Goal: Task Accomplishment & Management: Use online tool/utility

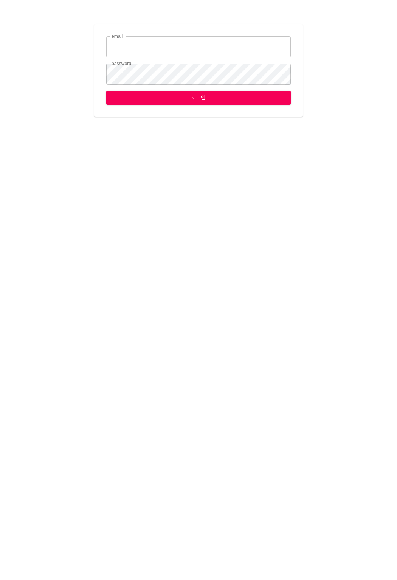
type input "[EMAIL_ADDRESS][DOMAIN_NAME]"
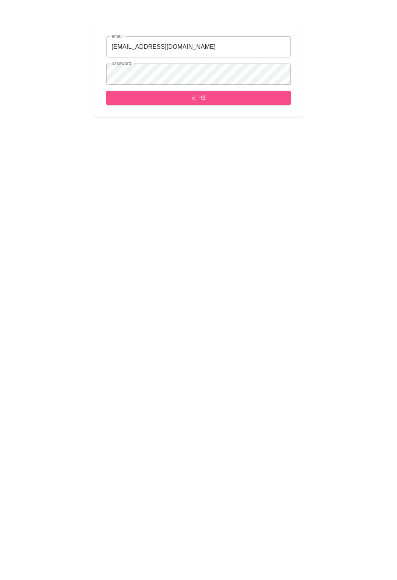
click at [230, 97] on span "로그인" at bounding box center [198, 97] width 172 height 9
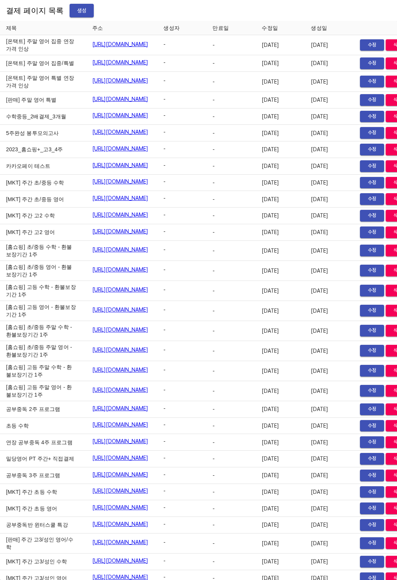
click at [80, 16] on button "생성" at bounding box center [82, 11] width 24 height 14
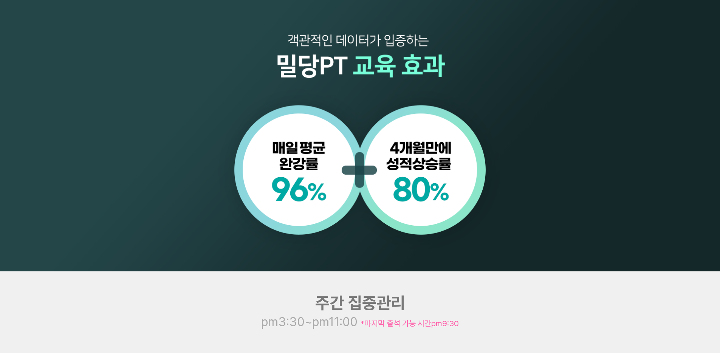
scroll to position [930, 0]
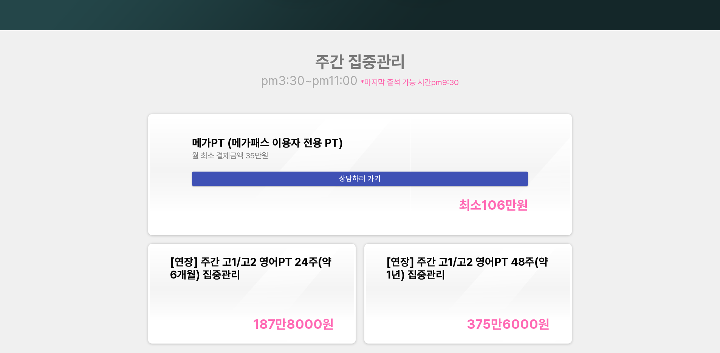
drag, startPoint x: 595, startPoint y: 304, endPoint x: 539, endPoint y: 304, distance: 56.3
click at [594, 304] on div "주간 집중관리 pm3:30~pm11:00 *마지막 출석 가능 시간 pm9:30 메가PT (메가패스 이용자 전용 PT) 월 최소 결제금액 35만…" at bounding box center [360, 200] width 720 height 340
copy div "375만6000 원"
drag, startPoint x: 467, startPoint y: 323, endPoint x: 555, endPoint y: 324, distance: 88.5
click at [555, 324] on div "[연장] 주간 고1/고2 영어PT 48주(약 1년) 집중관리 375만6000 원" at bounding box center [468, 293] width 205 height 97
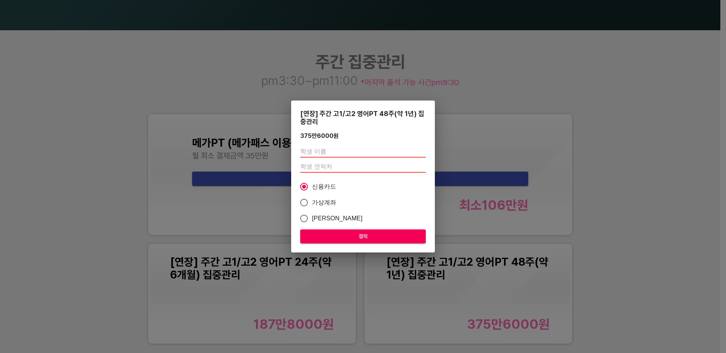
click at [617, 310] on div "[연장] 주간 고1/고2 영어PT 48주(약 1년) 집중관리 375만6000 원 신용카드 가상계좌 카카오페이 결제" at bounding box center [363, 176] width 726 height 353
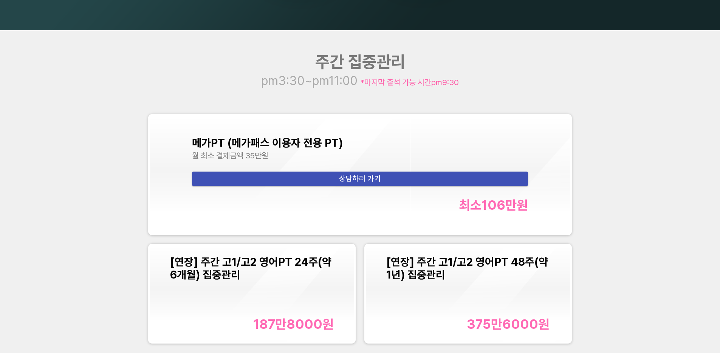
click at [384, 271] on div "[연장] 주간 고1/고2 영어PT 48주(약 1년) 집중관리 375만6000 원" at bounding box center [468, 293] width 205 height 97
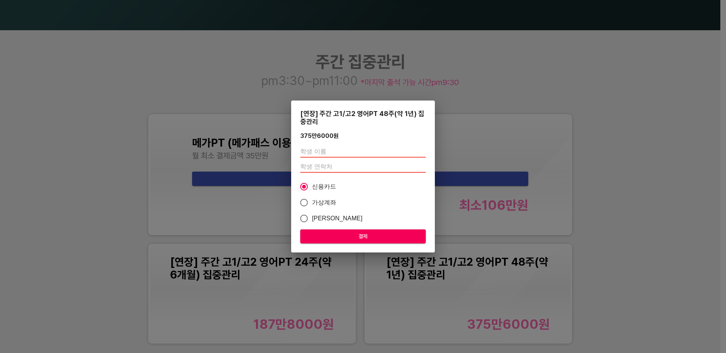
click at [620, 295] on div "[연장] 주간 고1/고2 영어PT 48주(약 1년) 집중관리 375만6000 원 신용카드 가상계좌 카카오페이 결제" at bounding box center [363, 176] width 726 height 353
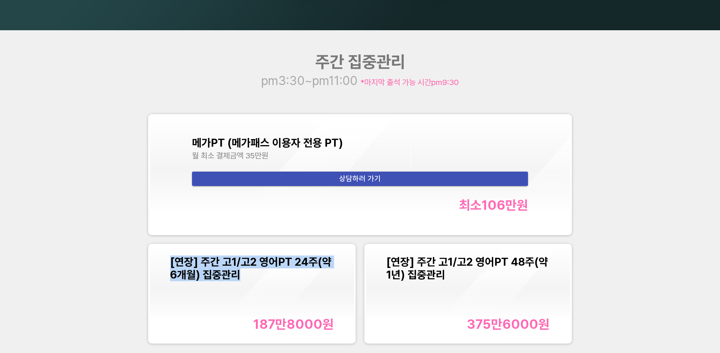
copy span "[연장] 주간 고1/고2 영어PT 24주(약 6개월) 집중관리"
drag, startPoint x: 169, startPoint y: 260, endPoint x: 239, endPoint y: 274, distance: 71.0
click at [239, 274] on div "[연장] 주간 고1/고2 영어PT 24주(약 6개월) 집중관리 187만8000 원" at bounding box center [252, 293] width 205 height 97
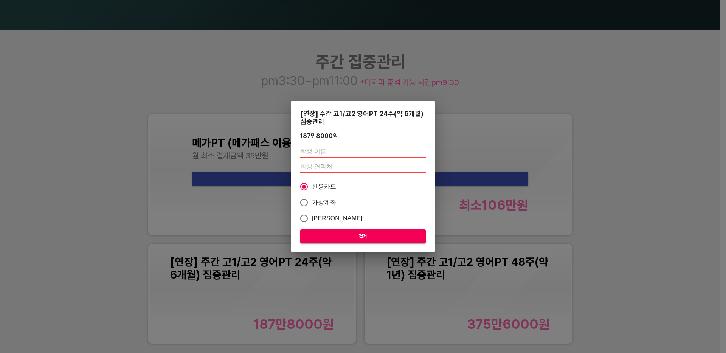
click at [253, 321] on div "[연장] 주간 고1/고2 영어PT 24주(약 6개월) 집중관리 187만8000 원 신용카드 가상계좌 카카오페이 결제" at bounding box center [363, 176] width 726 height 353
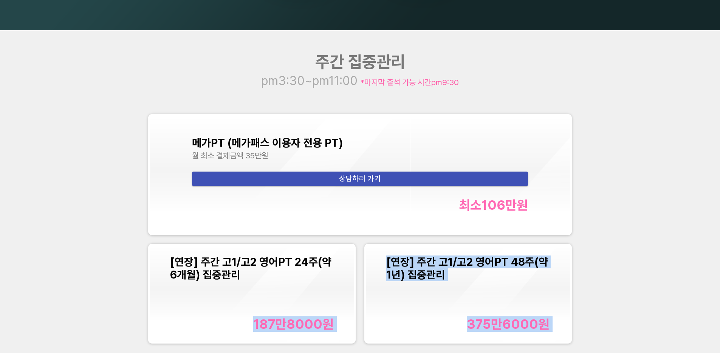
drag, startPoint x: 282, startPoint y: 324, endPoint x: 248, endPoint y: 326, distance: 33.7
click at [246, 326] on div "187만8000 원" at bounding box center [252, 324] width 164 height 16
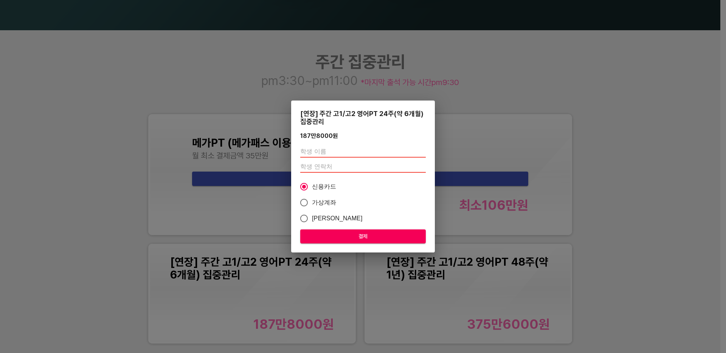
drag, startPoint x: 256, startPoint y: 324, endPoint x: 335, endPoint y: 311, distance: 80.4
click at [331, 319] on div "[연장] 주간 고1/고2 영어PT 24주(약 6개월) 집중관리 187만8000 원 신용카드 가상계좌 카카오페이 결제" at bounding box center [363, 176] width 726 height 353
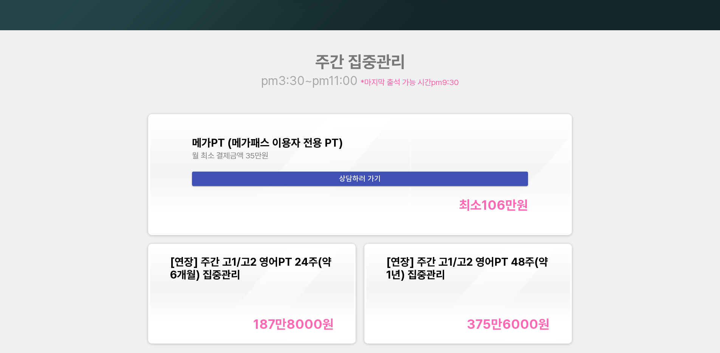
drag, startPoint x: 713, startPoint y: 265, endPoint x: 626, endPoint y: 251, distance: 88.1
click at [707, 265] on div "주간 집중관리 pm3:30~pm11:00 *마지막 출석 가능 시간 pm9:30 메가PT (메가패스 이용자 전용 PT) 월 최소 결제금액 35만…" at bounding box center [360, 200] width 720 height 340
drag, startPoint x: 235, startPoint y: 326, endPoint x: 320, endPoint y: 327, distance: 85.1
click at [320, 327] on div "187만8000 원" at bounding box center [252, 324] width 164 height 16
copy div "187만8000"
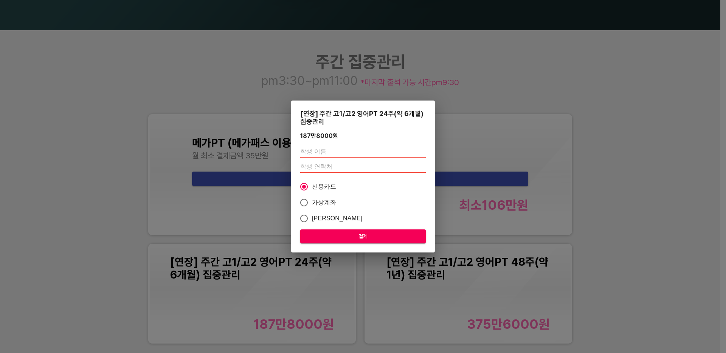
click at [219, 304] on div "[연장] 주간 고1/고2 영어PT 24주(약 6개월) 집중관리 187만8000 원 신용카드 가상계좌 카카오페이 결제" at bounding box center [363, 176] width 726 height 353
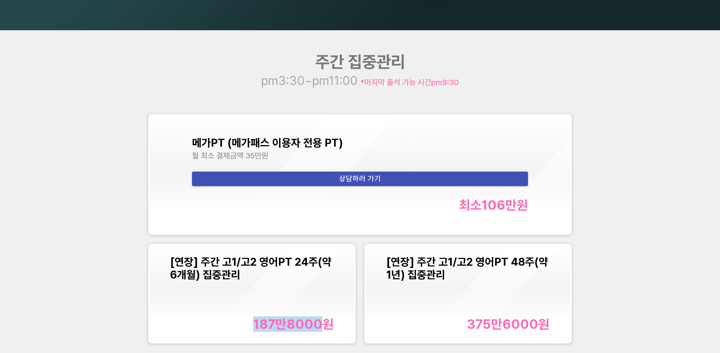
copy div "187만8000"
drag, startPoint x: 240, startPoint y: 324, endPoint x: 323, endPoint y: 327, distance: 83.3
click at [323, 327] on div "187만8000 원" at bounding box center [252, 324] width 164 height 16
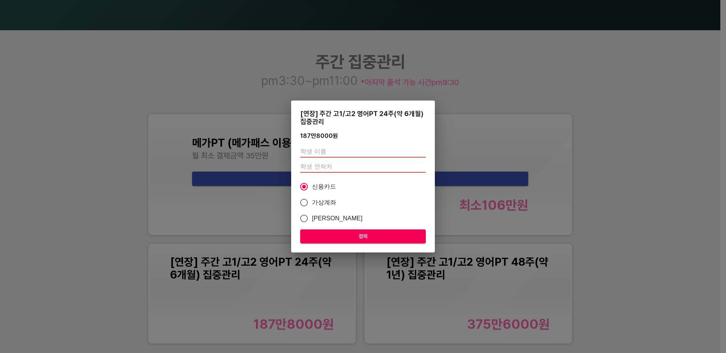
click at [141, 242] on div "[연장] 주간 고1/고2 영어PT 24주(약 6개월) 집중관리 187만8000 원 신용카드 가상계좌 카카오페이 결제" at bounding box center [363, 176] width 726 height 353
drag, startPoint x: 141, startPoint y: 242, endPoint x: 133, endPoint y: 244, distance: 7.7
click at [141, 242] on div "[연장] 주간 고1/고2 영어PT 24주(약 6개월) 집중관리 187만8000 원 신용카드 가상계좌 카카오페이 결제" at bounding box center [363, 176] width 726 height 353
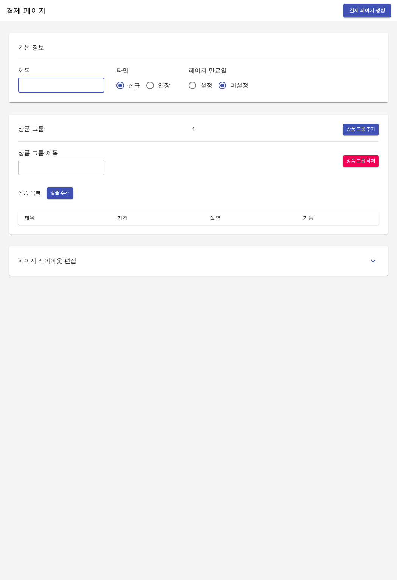
click at [86, 82] on input "text" at bounding box center [61, 85] width 86 height 15
type input "분할결제_박서아"
click at [142, 82] on input "연장" at bounding box center [150, 86] width 16 height 16
radio input "true"
click at [63, 169] on input "text" at bounding box center [61, 167] width 86 height 15
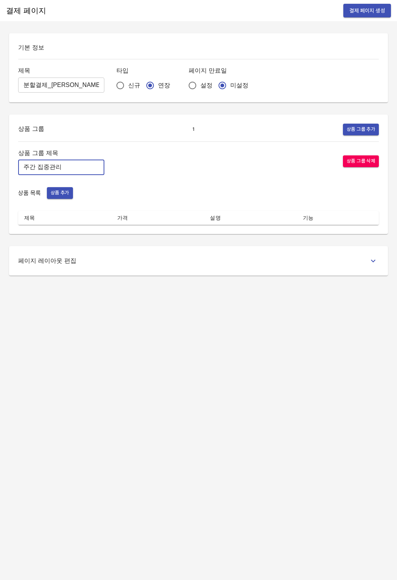
type input "주간 집중관리"
click at [57, 195] on span "상품 추가" at bounding box center [60, 193] width 19 height 9
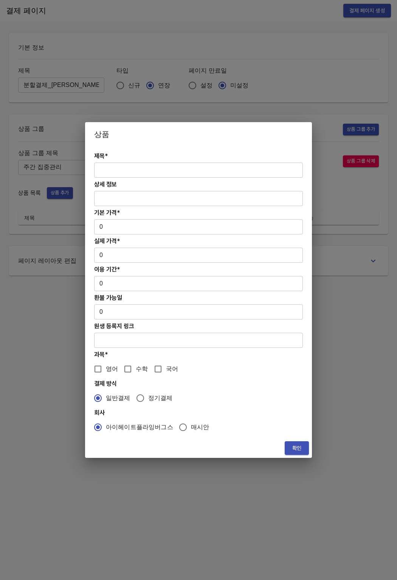
click at [122, 166] on input "text" at bounding box center [198, 170] width 209 height 15
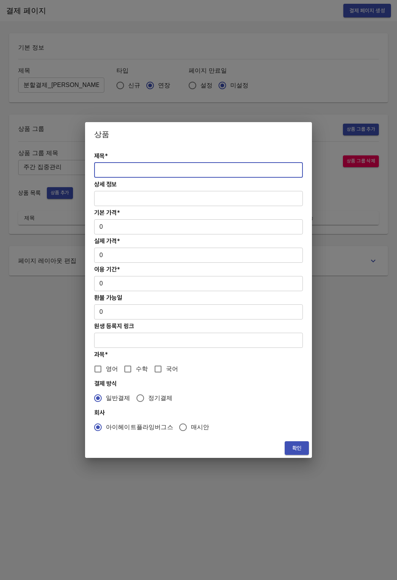
type input "ㅔ"
paste input "[연장] 주간 고1/고2 영어PT 24주(약 6개월) 집중관리"
type input "[분할결제1][연장] 주간 고1/고2 영어PT 24주(약 6개월) 집중관리"
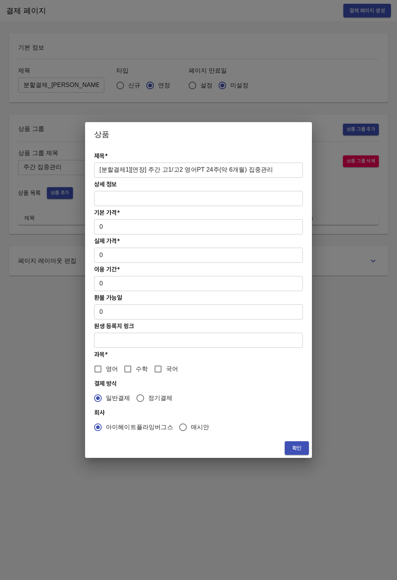
drag, startPoint x: 109, startPoint y: 236, endPoint x: 102, endPoint y: 223, distance: 14.7
click at [109, 234] on div "제목* [분할결제1][연장] 주간 고1/고2 영어PT 24주(약 6개월) 집중관리 ​ 상세 정보 ​ 기본 가격* 0 ​ 실제 가격* 0 ​ 이…" at bounding box center [198, 292] width 227 height 292
drag, startPoint x: 102, startPoint y: 223, endPoint x: 125, endPoint y: 228, distance: 23.7
click at [125, 228] on input "0" at bounding box center [198, 226] width 209 height 15
paste input "187800"
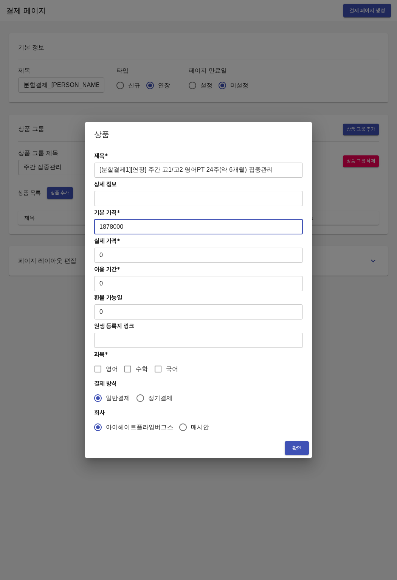
type input "1878000"
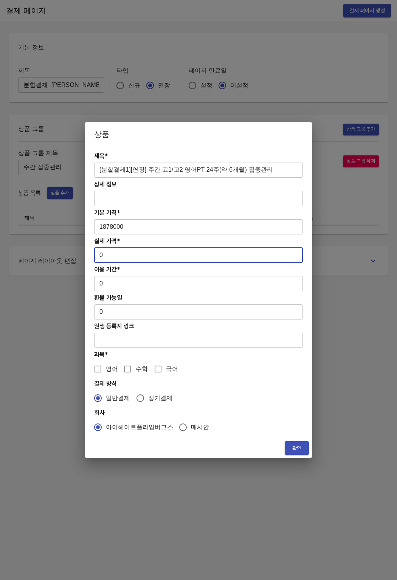
drag, startPoint x: 103, startPoint y: 260, endPoint x: 93, endPoint y: 255, distance: 10.7
click at [93, 255] on div "제목* [분할결제1][연장] 주간 고1/고2 영어PT 24주(약 6개월) 집중관리 ​ 상세 정보 ​ 기본 가격* 1878000 ​ 실제 가격*…" at bounding box center [198, 292] width 227 height 292
paste input "187800"
type input "1878000"
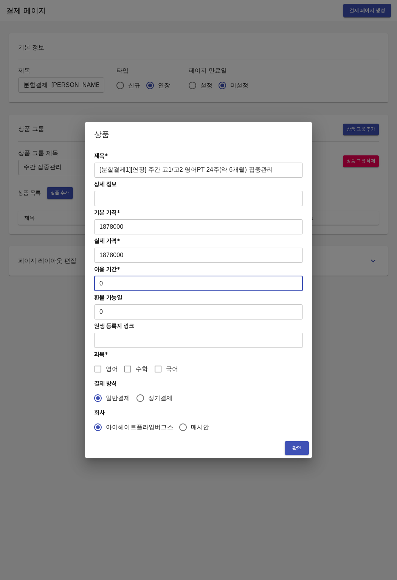
drag, startPoint x: 107, startPoint y: 288, endPoint x: 95, endPoint y: 285, distance: 11.8
click at [95, 285] on input "0" at bounding box center [198, 283] width 209 height 15
type input "168"
click at [107, 310] on input "0" at bounding box center [198, 311] width 209 height 15
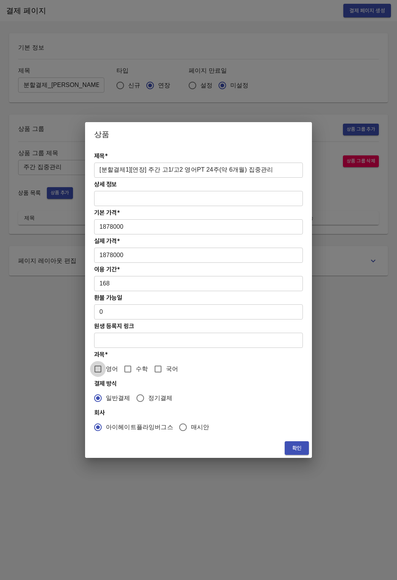
click at [100, 375] on input "영어" at bounding box center [98, 369] width 16 height 16
checkbox input "true"
click at [298, 448] on span "확인" at bounding box center [297, 448] width 12 height 9
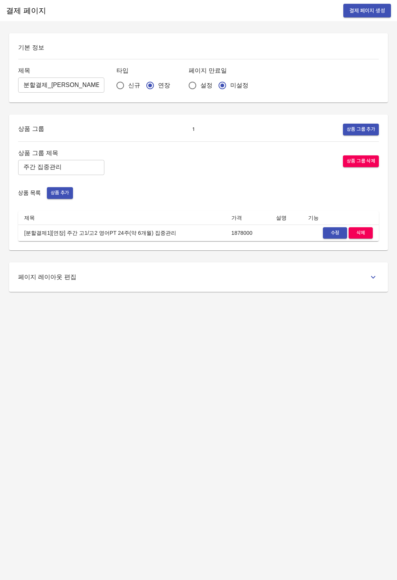
drag, startPoint x: 136, startPoint y: 357, endPoint x: 13, endPoint y: 219, distance: 185.0
click at [134, 354] on div "결제 페이지 결제 페이지 생성 기본 정보 제목 분할결제_박서아 ​ 타입 신규 연장 페이지 만료일 설정 미설정 상품 그룹 1 상품 그룹 추가 상…" at bounding box center [198, 290] width 397 height 580
drag, startPoint x: 23, startPoint y: 235, endPoint x: 160, endPoint y: 233, distance: 136.9
click at [160, 233] on td "[분할결제1][연장] 주간 고1/고2 영어PT 24주(약 6개월) 집중관리" at bounding box center [121, 233] width 207 height 17
copy td "[분할결제1][연장] 주간 고1/고2 영어PT 24주(약 6개월) 집중관리"
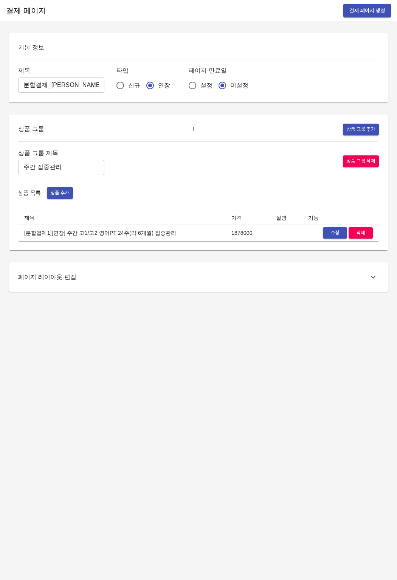
click at [93, 192] on div "상품 목록 상품 추가" at bounding box center [198, 193] width 361 height 12
click at [62, 193] on span "상품 추가" at bounding box center [60, 193] width 19 height 9
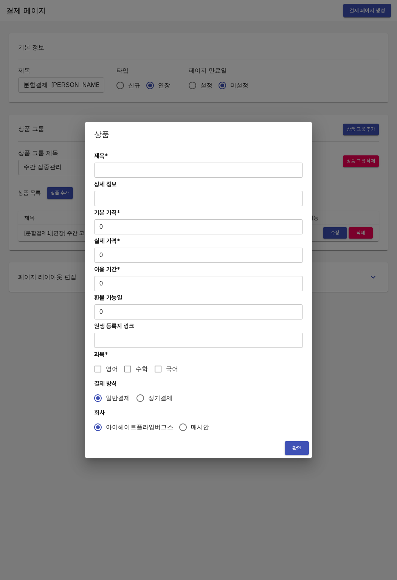
click at [147, 170] on input "text" at bounding box center [198, 170] width 209 height 15
paste input "[분할결제1][연장] 주간 고1/고2 영어PT 24주(약 6개월) 집중관리"
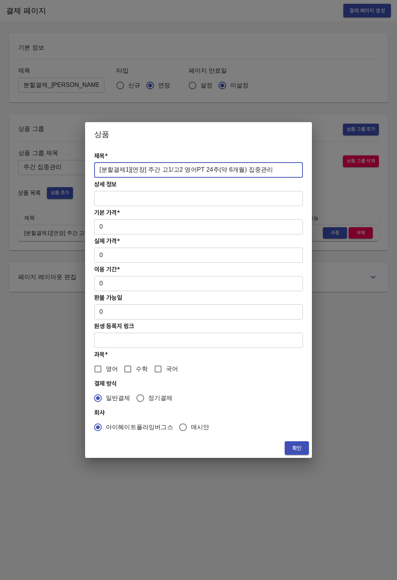
click at [122, 173] on input "[분할결제1][연장] 주간 고1/고2 영어PT 24주(약 6개월) 집중관리" at bounding box center [198, 170] width 209 height 15
type input "[분할결제2][연장] 주간 고1/고2 영어PT 24주(약 6개월) 집중관리"
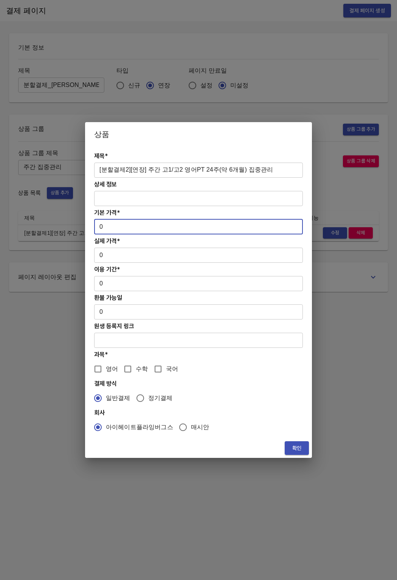
click at [109, 230] on input "0" at bounding box center [198, 226] width 209 height 15
click at [345, 283] on div "페이지 레이아웃 편집" at bounding box center [198, 276] width 379 height 29
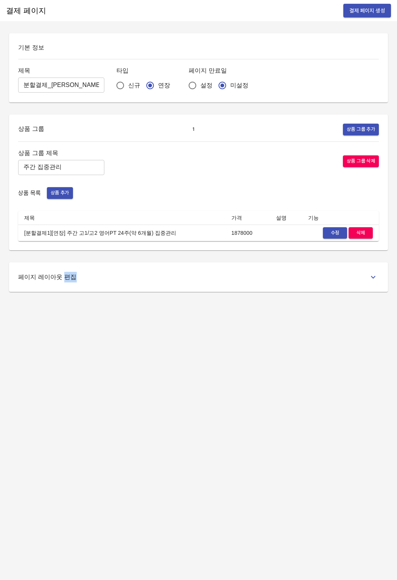
click at [328, 234] on span "수정" at bounding box center [335, 233] width 17 height 9
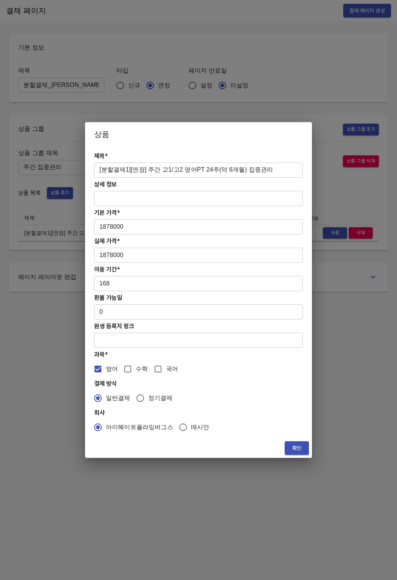
drag, startPoint x: 262, startPoint y: 170, endPoint x: 257, endPoint y: 181, distance: 12.0
click at [260, 173] on input "[분할결제1][연장] 주간 고1/고2 영어PT 24주(약 6개월) 집중관리" at bounding box center [198, 170] width 209 height 15
drag, startPoint x: 129, startPoint y: 233, endPoint x: 98, endPoint y: 228, distance: 31.0
click at [98, 228] on input "1878000" at bounding box center [198, 226] width 209 height 15
paste input "939"
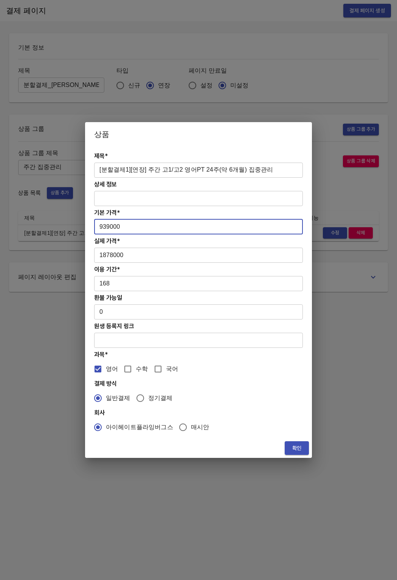
type input "939000"
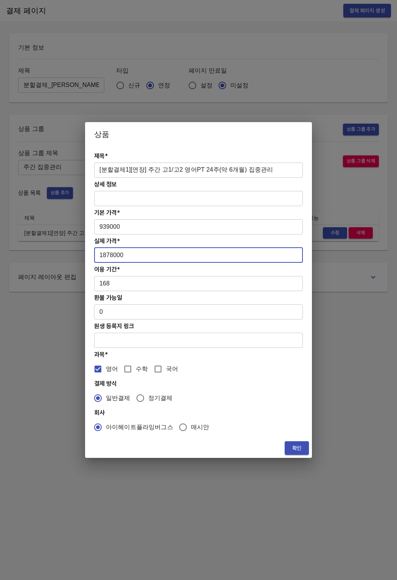
drag, startPoint x: 131, startPoint y: 254, endPoint x: 88, endPoint y: 254, distance: 43.5
click at [88, 254] on div "제목* [분할결제1][연장] 주간 고1/고2 영어PT 24주(약 6개월) 집중관리 ​ 상세 정보 ​ 기본 가격* 939000 ​ 실제 가격* …" at bounding box center [198, 292] width 227 height 292
paste input "939"
type input "939000"
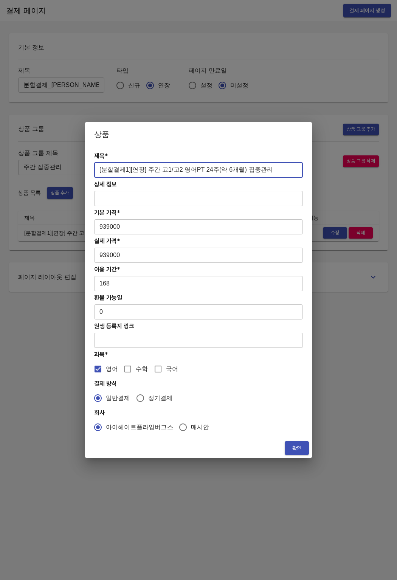
drag, startPoint x: 261, startPoint y: 170, endPoint x: 128, endPoint y: 169, distance: 133.1
click at [128, 169] on input "[분할결제1][연장] 주간 고1/고2 영어PT 24주(약 6개월) 집중관리" at bounding box center [198, 170] width 209 height 15
paste input "[연장] 주간 고1/고2 영어PT 12주(약 3개월) 집중관리"
type input "[분할결제1][연장] 주간 고1/고2 영어PT 12주(약 3개월) 집중관리"
click at [254, 149] on div "제목* [분할결제1][연장] 주간 고1/고2 영어PT 12주(약 3개월) 집중관리 ​ 상세 정보 ​ 기본 가격* 939000 ​ 실제 가격* …" at bounding box center [198, 292] width 227 height 292
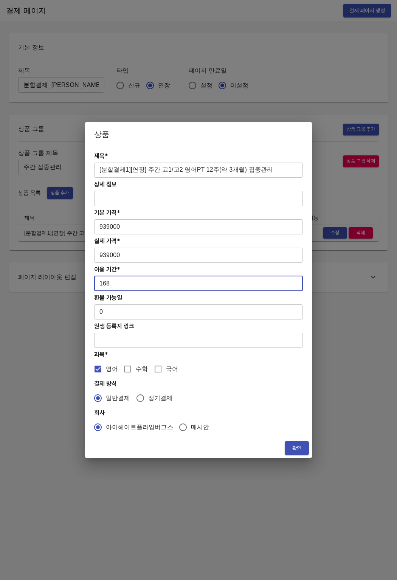
click at [115, 288] on input "168" at bounding box center [198, 283] width 209 height 15
drag, startPoint x: 113, startPoint y: 286, endPoint x: 96, endPoint y: 285, distance: 16.6
click at [96, 285] on input "168" at bounding box center [198, 283] width 209 height 15
type input "84"
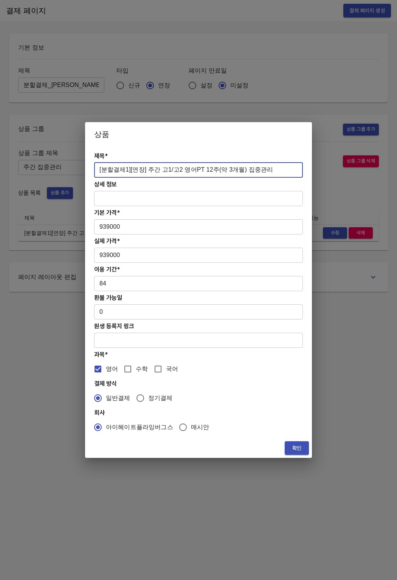
drag, startPoint x: 96, startPoint y: 171, endPoint x: 267, endPoint y: 169, distance: 170.9
click at [267, 169] on input "[분할결제1][연장] 주간 고1/고2 영어PT 12주(약 3개월) 집중관리" at bounding box center [198, 170] width 209 height 15
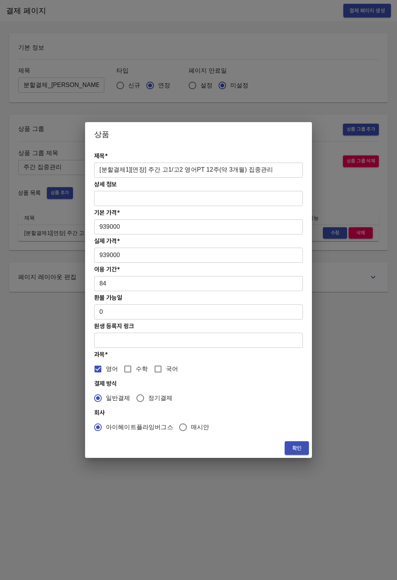
click at [208, 402] on div "일반결제 정기결제" at bounding box center [198, 398] width 209 height 16
click at [297, 446] on span "확인" at bounding box center [297, 448] width 12 height 9
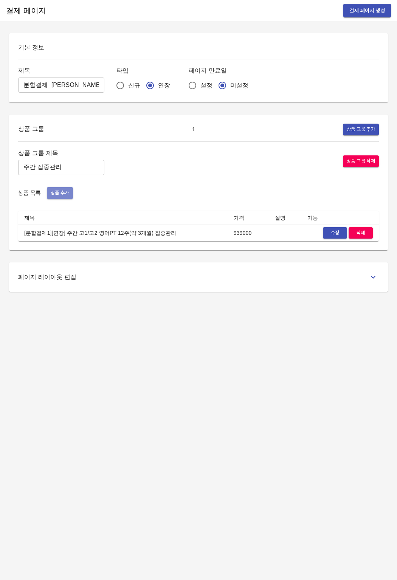
click at [63, 192] on span "상품 추가" at bounding box center [60, 193] width 19 height 9
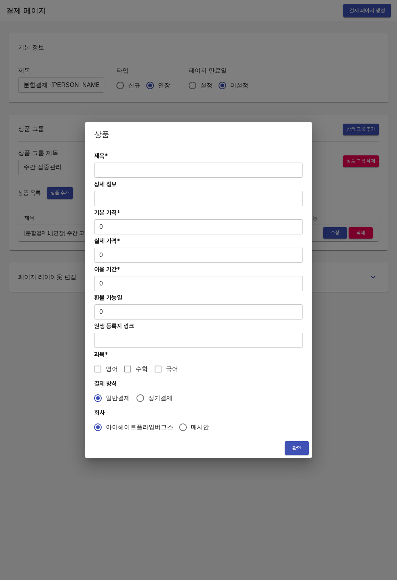
click at [110, 175] on input "text" at bounding box center [198, 170] width 209 height 15
paste input "[분할결제1][연장] 주간 고1/고2 영어PT 12주(약 3개월) 집중관리"
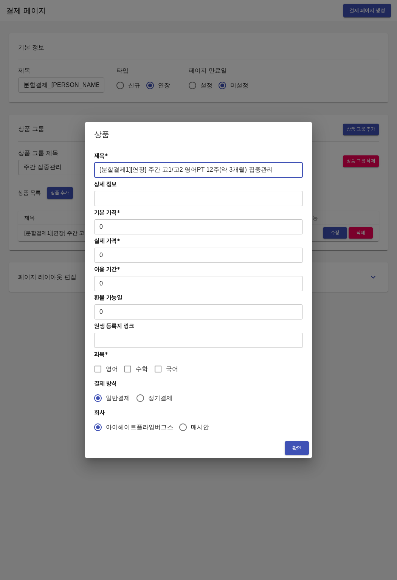
click at [122, 171] on input "[분할결제1][연장] 주간 고1/고2 영어PT 12주(약 3개월) 집중관리" at bounding box center [198, 170] width 209 height 15
type input "[분할결제2][연장] 주간 고1/고2 영어PT 12주(약 3개월) 집중관리"
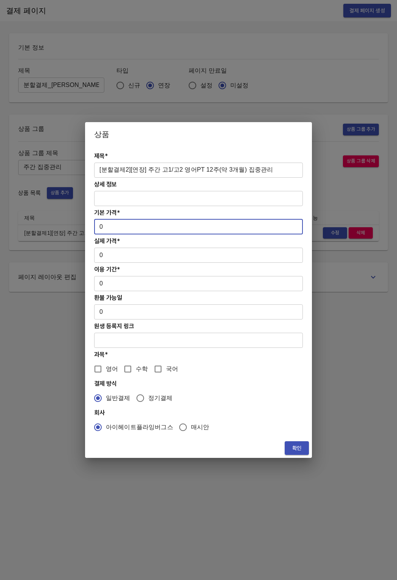
drag, startPoint x: 105, startPoint y: 233, endPoint x: 87, endPoint y: 229, distance: 19.0
click at [87, 229] on div "제목* [분할결제2][연장] 주간 고1/고2 영어PT 12주(약 3개월) 집중관리 ​ 상세 정보 ​ 기본 가격* 0 ​ 실제 가격* 0 ​ 이…" at bounding box center [198, 292] width 227 height 292
paste input "93900"
type input "939000"
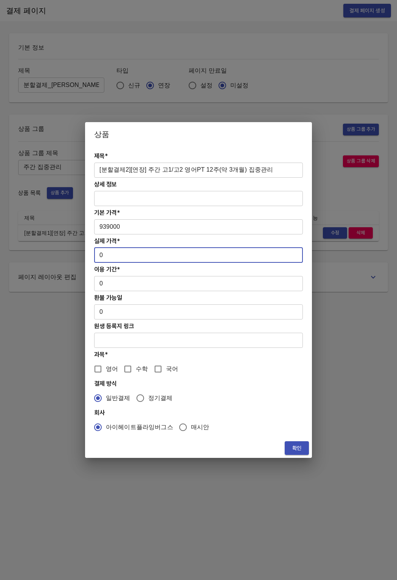
drag, startPoint x: 104, startPoint y: 253, endPoint x: 86, endPoint y: 252, distance: 18.2
click at [86, 252] on div "제목* [분할결제2][연장] 주간 고1/고2 영어PT 12주(약 3개월) 집중관리 ​ 상세 정보 ​ 기본 가격* 939000 ​ 실제 가격* …" at bounding box center [198, 292] width 227 height 292
paste input "93900"
type input "939000"
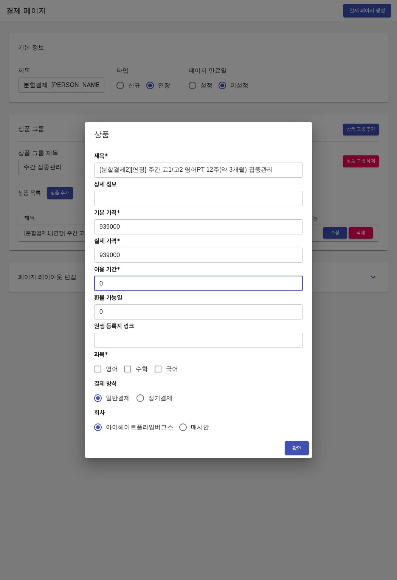
drag, startPoint x: 102, startPoint y: 285, endPoint x: 91, endPoint y: 284, distance: 11.0
click at [91, 284] on div "제목* [분할결제2][연장] 주간 고1/고2 영어PT 12주(약 3개월) 집중관리 ​ 상세 정보 ​ 기본 가격* 939000 ​ 실제 가격* …" at bounding box center [198, 292] width 227 height 292
type input "84"
click at [102, 371] on input "영어" at bounding box center [98, 369] width 16 height 16
checkbox input "true"
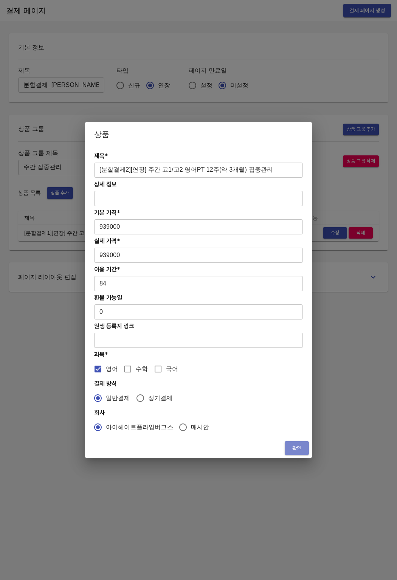
click at [293, 445] on span "확인" at bounding box center [297, 448] width 12 height 9
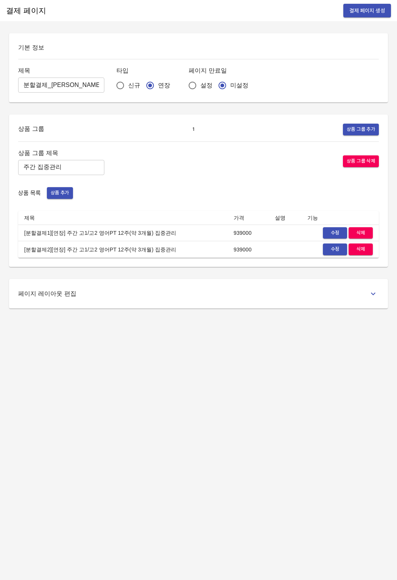
click at [48, 285] on div "페이지 레이아웃 편집" at bounding box center [198, 293] width 379 height 29
click at [55, 195] on span "상품 추가" at bounding box center [60, 193] width 19 height 9
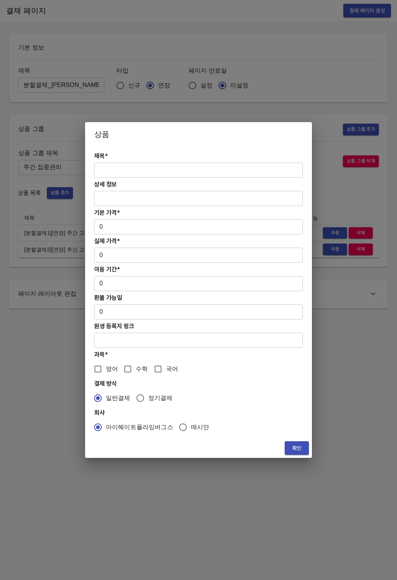
click at [121, 167] on input "text" at bounding box center [198, 170] width 209 height 15
paste input "93만9000"
type input "93만9000"
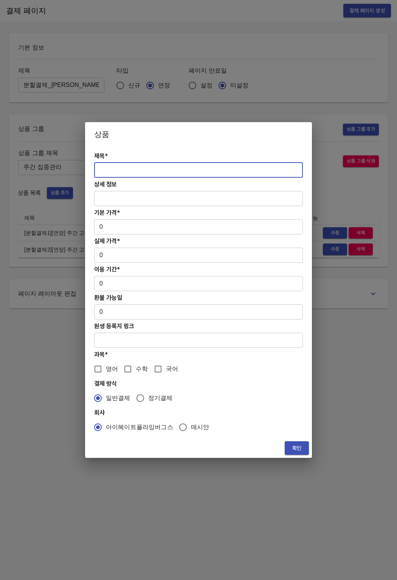
drag, startPoint x: 111, startPoint y: 247, endPoint x: 111, endPoint y: 240, distance: 7.6
click at [111, 245] on div "제목* ​ 상세 정보 ​ 기본 가격* 0 ​ 실제 가격* 0 ​ 이용 기간* 0 ​ 환불 가능일 0 ​ 원생 등록지 링크 ​ 과목* 영어 수학…" at bounding box center [198, 292] width 227 height 292
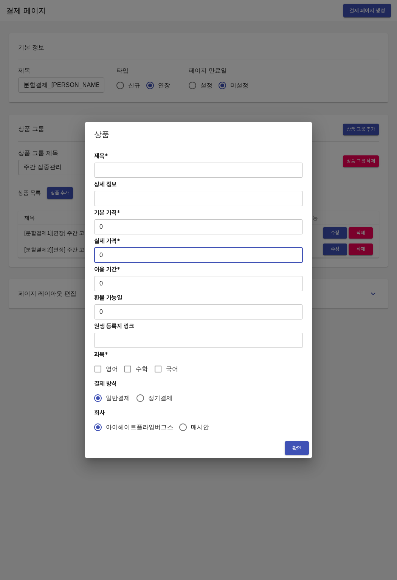
drag, startPoint x: 107, startPoint y: 251, endPoint x: 112, endPoint y: 256, distance: 7.0
click at [112, 256] on input "0" at bounding box center [198, 255] width 209 height 15
paste input "93900"
type input "939000"
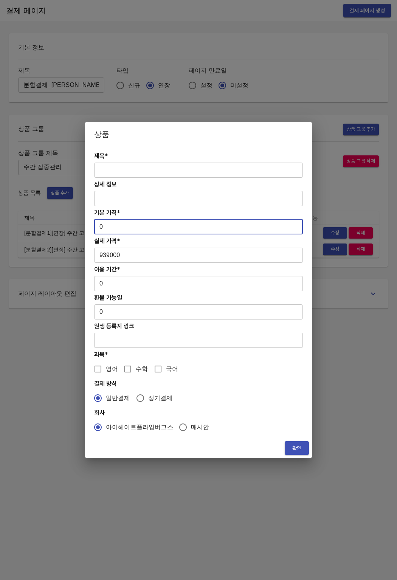
drag, startPoint x: 104, startPoint y: 226, endPoint x: 97, endPoint y: 226, distance: 6.8
click at [97, 226] on input "0" at bounding box center [198, 226] width 209 height 15
paste input "93900"
type input "939000"
click at [106, 288] on input "0" at bounding box center [198, 283] width 209 height 15
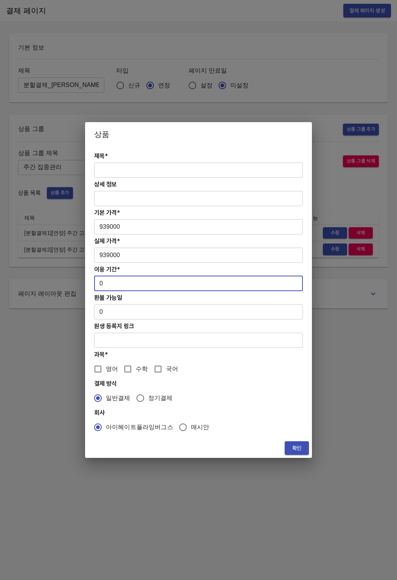
drag, startPoint x: 106, startPoint y: 286, endPoint x: 95, endPoint y: 284, distance: 10.8
click at [95, 284] on input "0" at bounding box center [198, 283] width 209 height 15
type input "84"
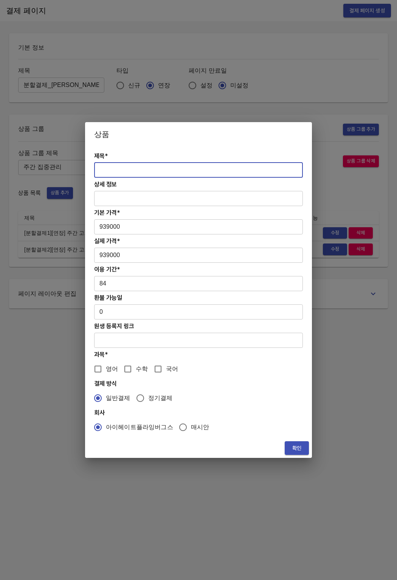
click at [157, 171] on input "text" at bounding box center [198, 170] width 209 height 15
paste input "[연장] 주간 고1/고2 영어PT 12주(약 3개월) 집중관리"
type input "[분할결제3][연장] 주간 고1/고2 영어PT 12주(약 3개월) 집중관리"
click at [110, 371] on span "영어" at bounding box center [112, 368] width 12 height 9
click at [106, 371] on input "영어" at bounding box center [98, 369] width 16 height 16
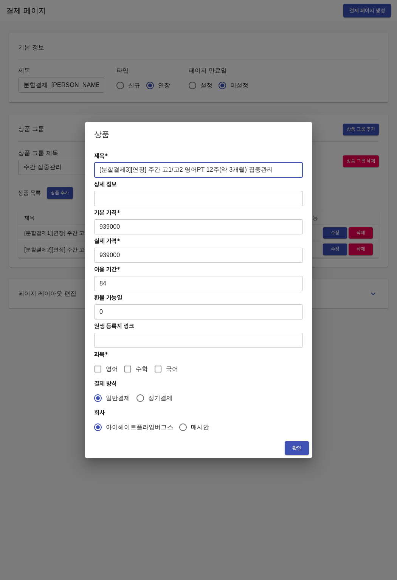
checkbox input "true"
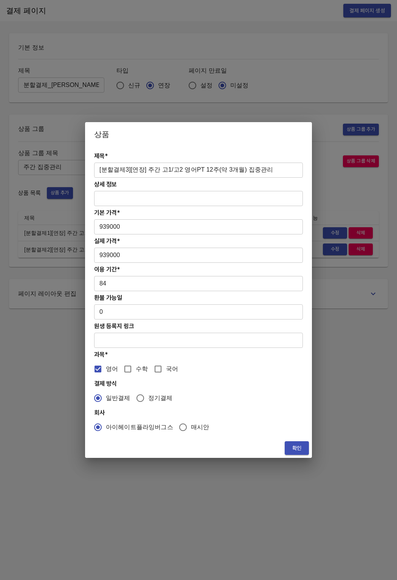
click at [296, 453] on button "확인" at bounding box center [297, 448] width 24 height 14
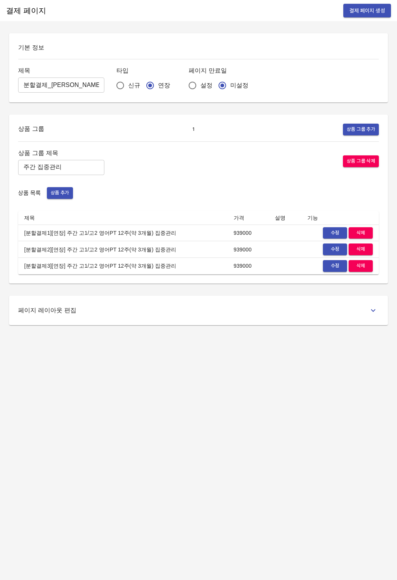
click at [186, 428] on div "결제 페이지 결제 페이지 생성 기본 정보 제목 분할결제_박서아 ​ 타입 신규 연장 페이지 만료일 설정 미설정 상품 그룹 1 상품 그룹 추가 상…" at bounding box center [198, 290] width 397 height 580
drag, startPoint x: 24, startPoint y: 267, endPoint x: 169, endPoint y: 268, distance: 144.4
click at [169, 268] on td "[분할결제3][연장] 주간 고1/고2 영어PT 12주(약 3개월) 집중관리" at bounding box center [122, 266] width 209 height 17
copy td "[분할결제3][연장] 주간 고1/고2 영어PT 12주(약 3개월) 집중관리"
click at [56, 194] on span "상품 추가" at bounding box center [60, 193] width 19 height 9
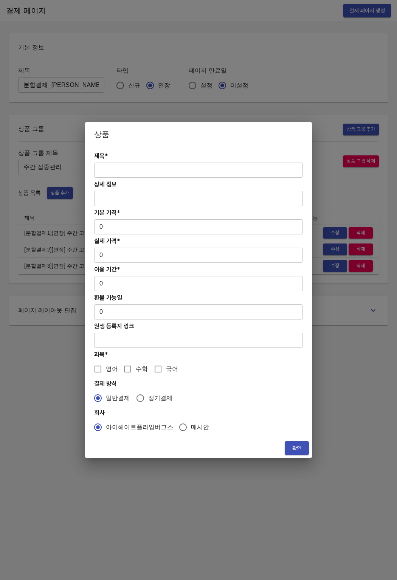
drag, startPoint x: 99, startPoint y: 180, endPoint x: 109, endPoint y: 172, distance: 13.4
click at [101, 179] on div "제목* ​ 상세 정보 ​ 기본 가격* 0 ​ 실제 가격* 0 ​ 이용 기간* 0 ​ 환불 가능일 0 ​ 원생 등록지 링크 ​ 과목* 영어 수학…" at bounding box center [198, 292] width 227 height 292
click at [109, 172] on input "text" at bounding box center [198, 170] width 209 height 15
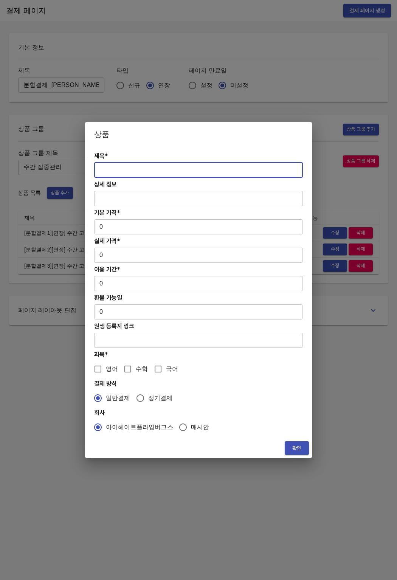
paste input "[분할결제3][연장] 주간 고1/고2 영어PT 12주(약 3개월) 집중관리"
click at [126, 171] on input "[분할결제3][연장] 주간 고1/고2 영어PT 12주(약 3개월) 집중관리" at bounding box center [198, 170] width 209 height 15
type input "[분할결제4][연장] 주간 고1/고2 영어PT 12주(약 3개월) 집중관리"
click at [107, 233] on input "0" at bounding box center [198, 226] width 209 height 15
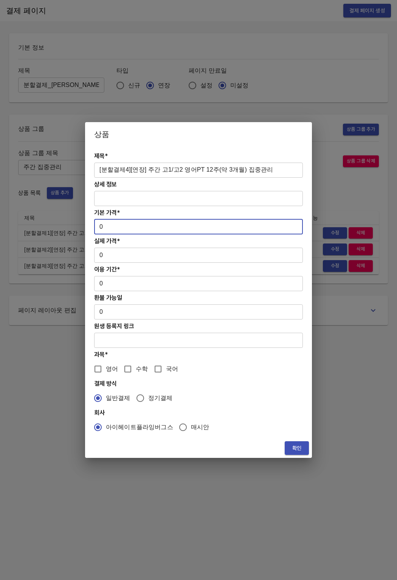
drag, startPoint x: 107, startPoint y: 233, endPoint x: 86, endPoint y: 227, distance: 21.8
click at [86, 227] on div "제목* [분할결제4][연장] 주간 고1/고2 영어PT 12주(약 3개월) 집중관리 ​ 상세 정보 ​ 기본 가격* 0 ​ 실제 가격* 0 ​ 이…" at bounding box center [198, 292] width 227 height 292
paste input "93900"
type input "939000"
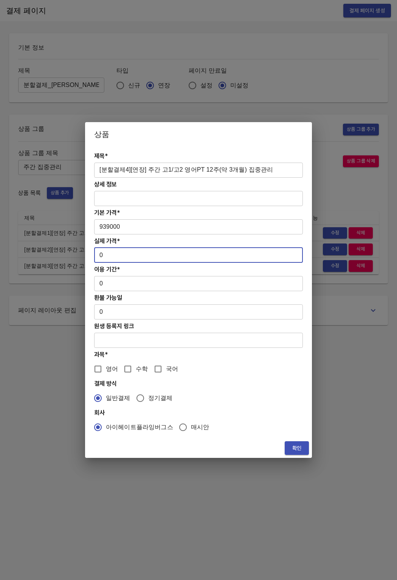
drag, startPoint x: 105, startPoint y: 255, endPoint x: 89, endPoint y: 253, distance: 16.3
click at [89, 253] on div "제목* [분할결제4][연장] 주간 고1/고2 영어PT 12주(약 3개월) 집중관리 ​ 상세 정보 ​ 기본 가격* 939000 ​ 실제 가격* …" at bounding box center [198, 292] width 227 height 292
paste input "93900"
type input "939000"
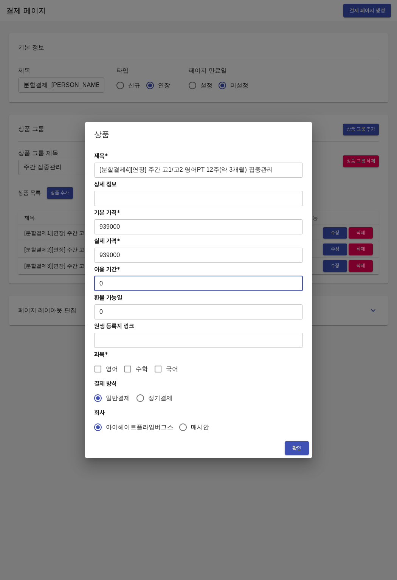
drag, startPoint x: 107, startPoint y: 283, endPoint x: 88, endPoint y: 283, distance: 18.5
click at [88, 283] on div "제목* [분할결제4][연장] 주간 고1/고2 영어PT 12주(약 3개월) 집중관리 ​ 상세 정보 ​ 기본 가격* 939000 ​ 실제 가격* …" at bounding box center [198, 292] width 227 height 292
type input "84"
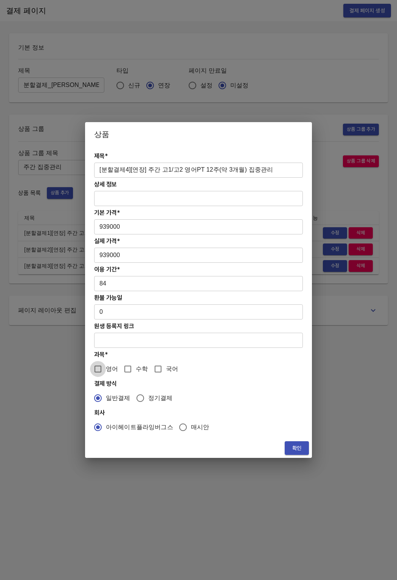
click at [102, 374] on input "영어" at bounding box center [98, 369] width 16 height 16
checkbox input "true"
click at [285, 448] on button "확인" at bounding box center [297, 448] width 24 height 14
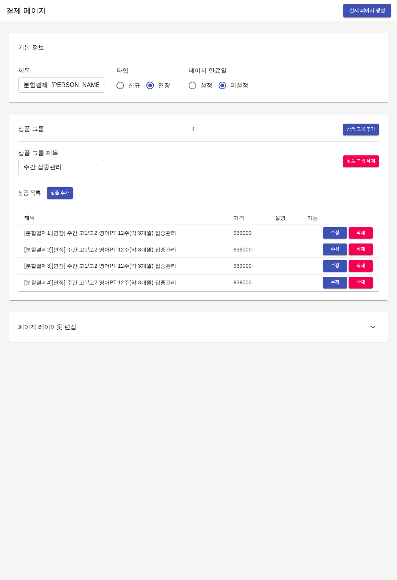
click at [286, 448] on div "결제 페이지 결제 페이지 생성 기본 정보 제목 분할결제_박서아 ​ 타입 신규 연장 페이지 만료일 설정 미설정 상품 그룹 1 상품 그룹 추가 상…" at bounding box center [198, 290] width 397 height 580
click at [358, 11] on span "결제 페이지 생성" at bounding box center [367, 10] width 36 height 9
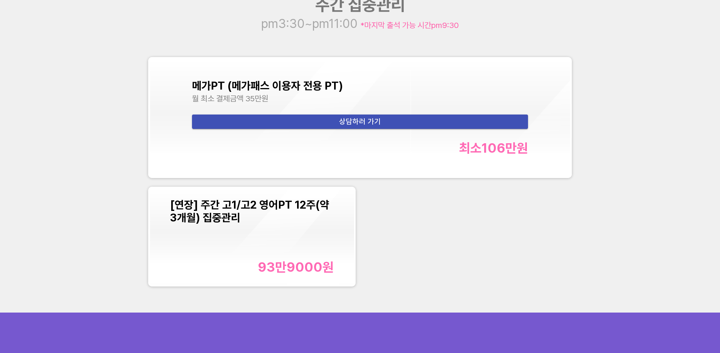
scroll to position [1021, 0]
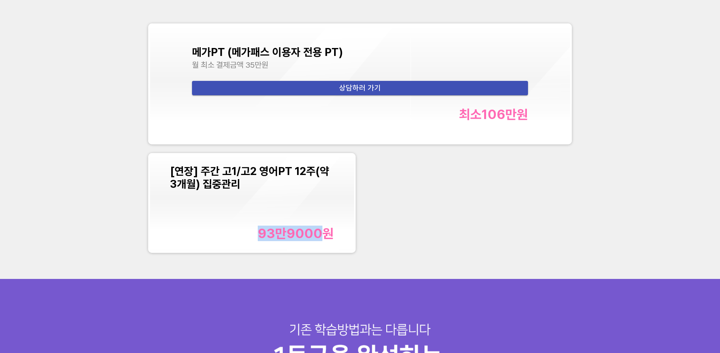
drag, startPoint x: 274, startPoint y: 234, endPoint x: 323, endPoint y: 233, distance: 48.4
click at [323, 233] on div "93만9000 원" at bounding box center [296, 234] width 76 height 16
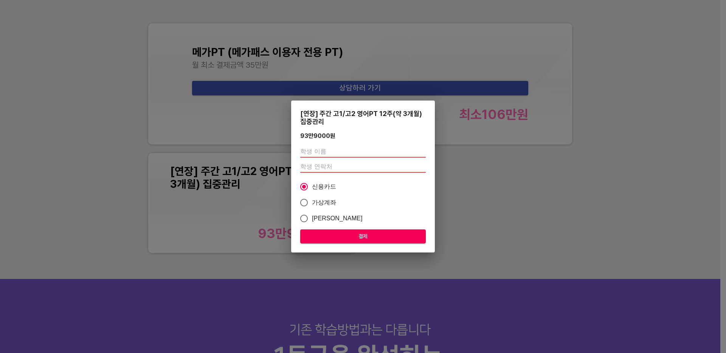
click at [173, 172] on div "[연장] 주간 고1/고2 영어PT 12주(약 3개월) 집중관리 93만9000 원 신용카드 가상계좌 카카오페이 결제" at bounding box center [363, 176] width 726 height 353
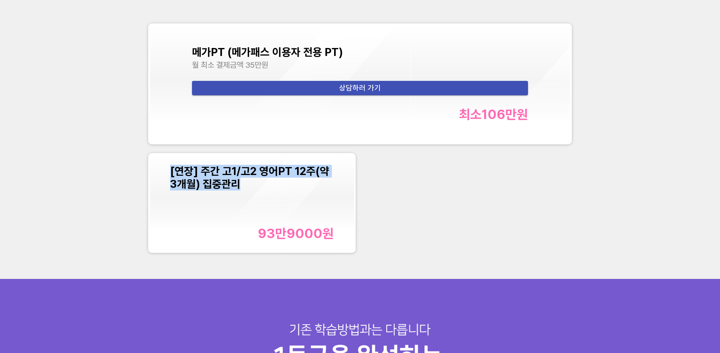
drag, startPoint x: 167, startPoint y: 174, endPoint x: 236, endPoint y: 186, distance: 69.9
click at [236, 186] on div "[연장] 주간 고1/고2 영어PT 12주(약 3개월) 집중관리 93만9000 원" at bounding box center [252, 203] width 205 height 97
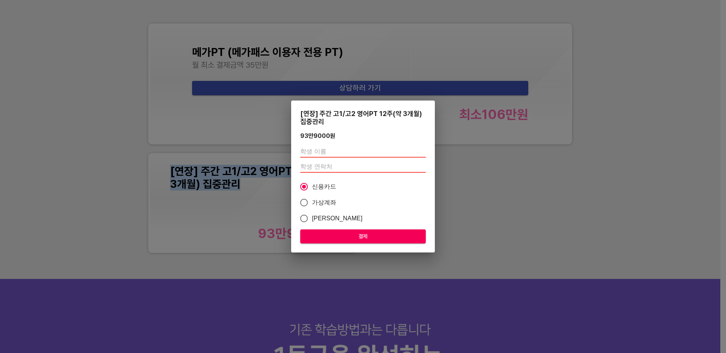
copy span "[연장] 주간 고1/고2 영어PT 12주(약 3개월) 집중관리"
click at [144, 197] on div "[연장] 주간 고1/고2 영어PT 12주(약 3개월) 집중관리 93만9000 원 신용카드 가상계좌 카카오페이 결제" at bounding box center [363, 176] width 726 height 353
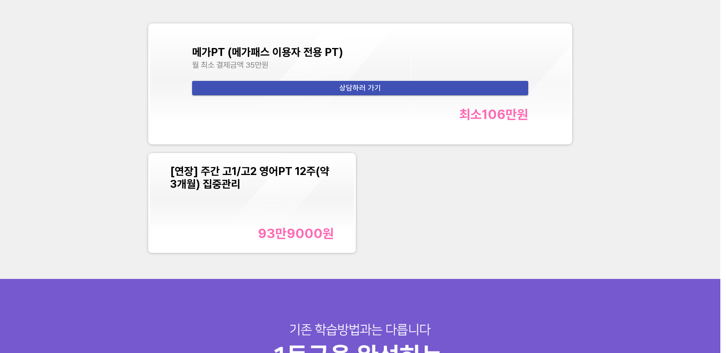
click at [144, 197] on div "원 결제" at bounding box center [363, 176] width 726 height 353
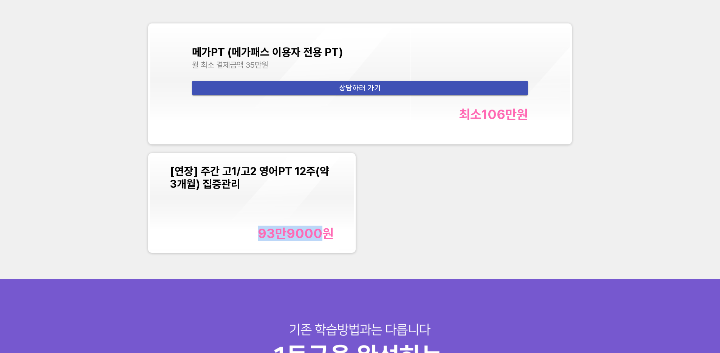
drag, startPoint x: 260, startPoint y: 227, endPoint x: 319, endPoint y: 234, distance: 59.4
click at [319, 234] on div "93만9000 원" at bounding box center [296, 234] width 76 height 16
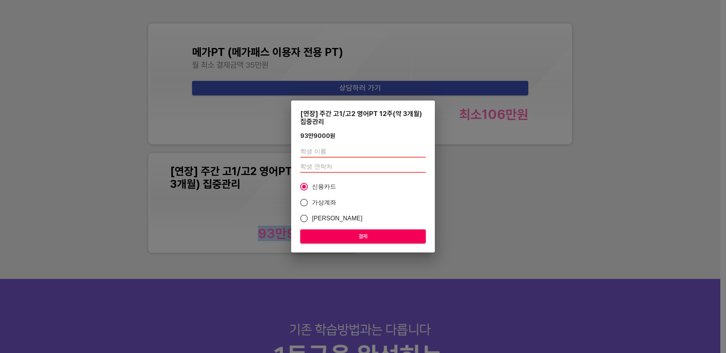
copy div "93만9000"
click at [178, 172] on div "[연장] 주간 고1/고2 영어PT 12주(약 3개월) 집중관리 93만9000 원 신용카드 가상계좌 카카오페이 결제" at bounding box center [363, 176] width 726 height 353
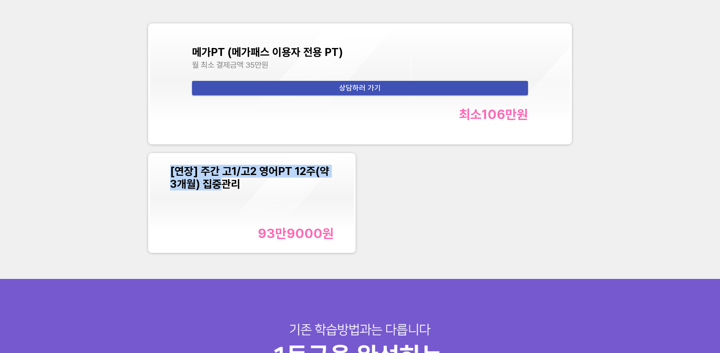
drag, startPoint x: 168, startPoint y: 171, endPoint x: 207, endPoint y: 185, distance: 41.6
click at [207, 185] on div "[연장] 주간 고1/고2 영어PT 12주(약 3개월) 집중관리 93만9000 원" at bounding box center [252, 203] width 205 height 97
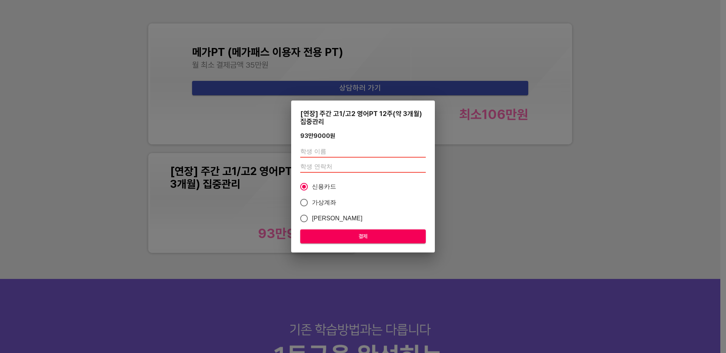
click at [135, 203] on div "[연장] 주간 고1/고2 영어PT 12주(약 3개월) 집중관리 93만9000 원 신용카드 가상계좌 카카오페이 결제" at bounding box center [363, 176] width 726 height 353
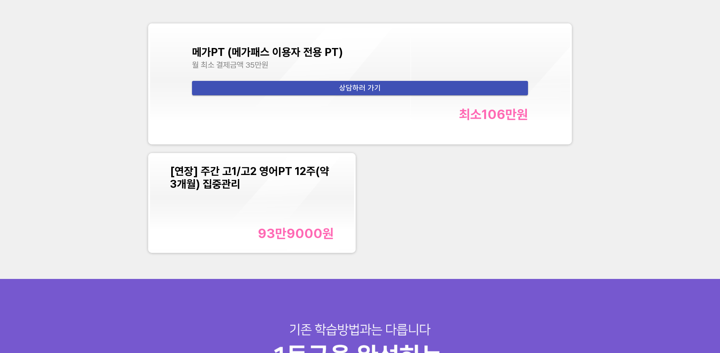
drag, startPoint x: 211, startPoint y: 191, endPoint x: 208, endPoint y: 191, distance: 3.8
click at [208, 191] on div "[연장] 주간 고1/고2 영어PT 12주(약 3개월) 집중관리 93만9000 원" at bounding box center [252, 203] width 164 height 76
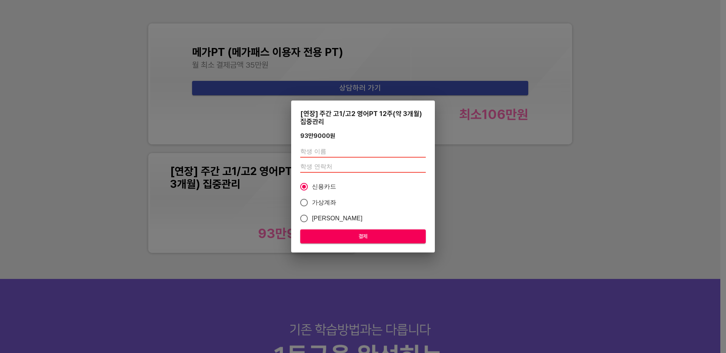
click at [170, 171] on div "[연장] 주간 고1/고2 영어PT 12주(약 3개월) 집중관리 93만9000 원 신용카드 가상계좌 카카오페이 결제" at bounding box center [363, 176] width 726 height 353
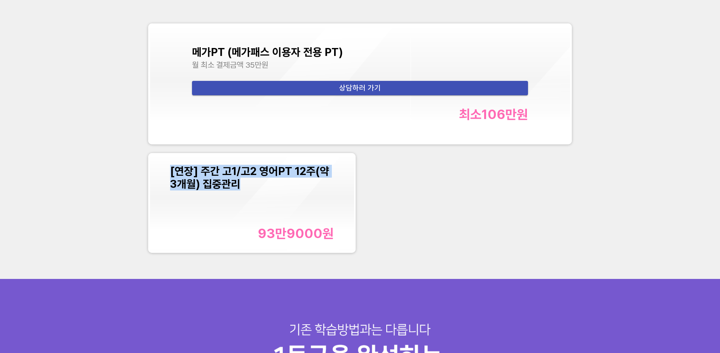
copy span "[연장] 주간 고1/고2 영어PT 12주(약 3개월) 집중관리"
drag, startPoint x: 170, startPoint y: 171, endPoint x: 244, endPoint y: 184, distance: 75.7
click at [244, 184] on div "[연장] 주간 고1/고2 영어PT 12주(약 3개월) 집중관리 93만9000 원" at bounding box center [252, 203] width 205 height 97
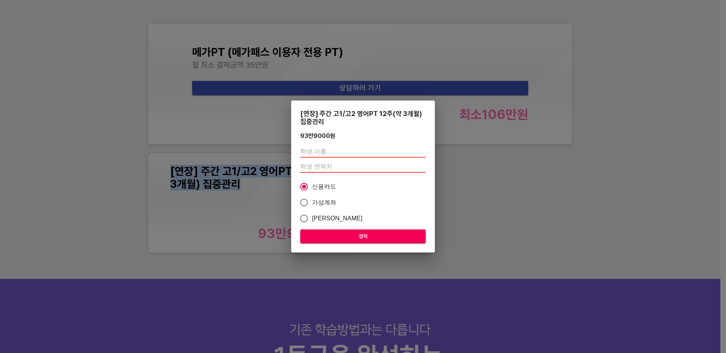
click at [219, 187] on div "[연장] 주간 고1/고2 영어PT 12주(약 3개월) 집중관리 93만9000 원 신용카드 가상계좌 카카오페이 결제" at bounding box center [363, 176] width 726 height 353
drag, startPoint x: 219, startPoint y: 187, endPoint x: 244, endPoint y: 214, distance: 36.6
click at [221, 188] on div "[연장] 주간 고1/고2 영어PT 12주(약 3개월) 집중관리 93만9000 원 신용카드 가상계좌 카카오페이 결제" at bounding box center [363, 176] width 726 height 353
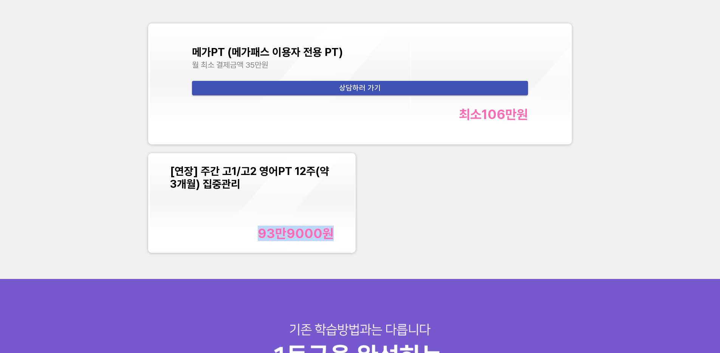
copy div "93만9000 원"
drag, startPoint x: 270, startPoint y: 229, endPoint x: 334, endPoint y: 232, distance: 63.6
click at [334, 232] on div "[연장] 주간 고1/고2 영어PT 12주(약 3개월) 집중관리 93만9000 원" at bounding box center [252, 203] width 205 height 97
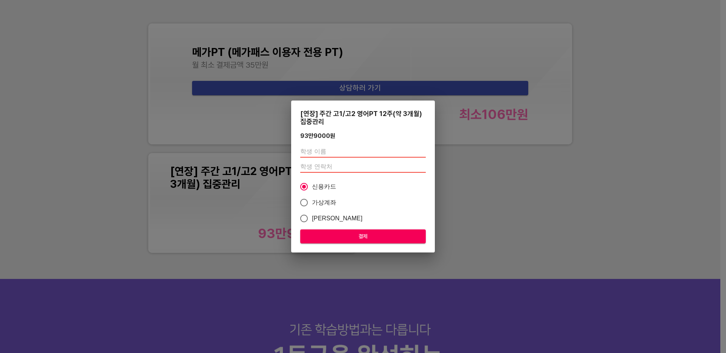
drag, startPoint x: 542, startPoint y: 234, endPoint x: 537, endPoint y: 209, distance: 24.8
click at [541, 228] on div "[연장] 주간 고1/고2 영어PT 12주(약 3개월) 집중관리 93만9000 원 신용카드 가상계좌 카카오페이 결제" at bounding box center [363, 176] width 726 height 353
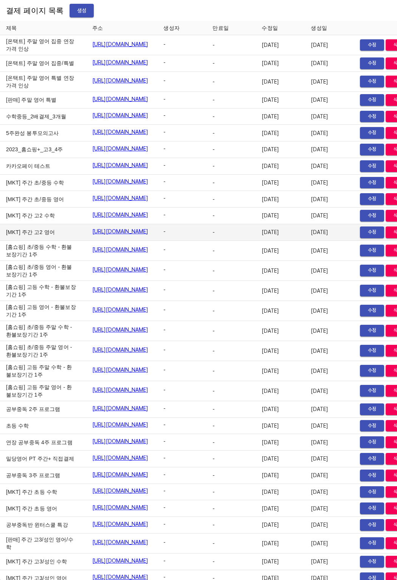
click at [16, 241] on td "[MKT] 주간 고2 영어" at bounding box center [43, 232] width 86 height 17
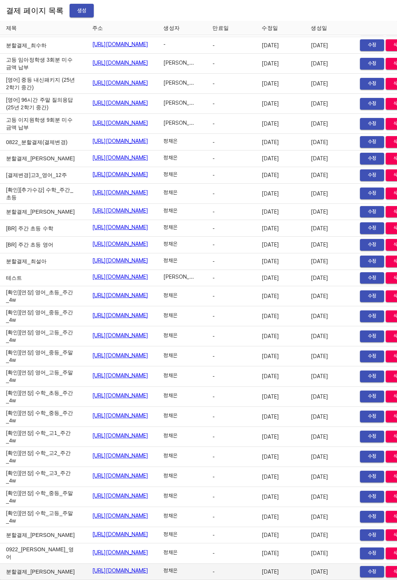
click at [92, 567] on link "https://payment.mildang.kr/0QO7WS-3KHJCtxEArhOkZ" at bounding box center [120, 571] width 56 height 8
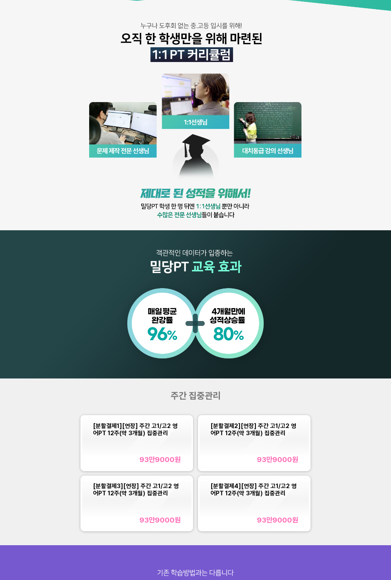
scroll to position [181, 0]
